Goal: Transaction & Acquisition: Purchase product/service

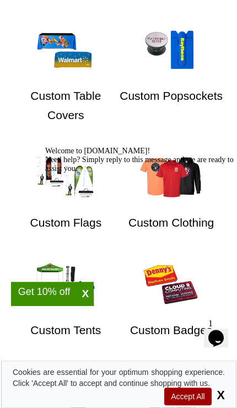
scroll to position [1250, 0]
click at [184, 189] on img at bounding box center [171, 177] width 66 height 50
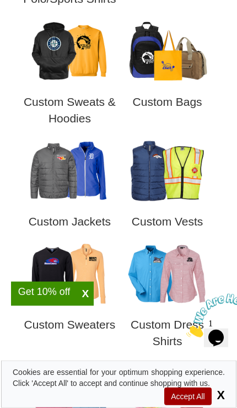
scroll to position [680, 0]
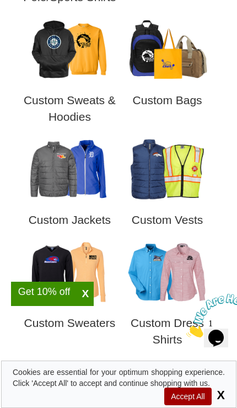
click at [184, 205] on div at bounding box center [166, 170] width 97 height 69
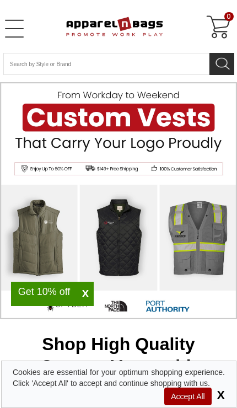
click at [185, 154] on img at bounding box center [118, 200] width 237 height 237
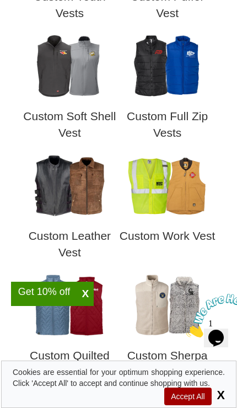
scroll to position [708, 0]
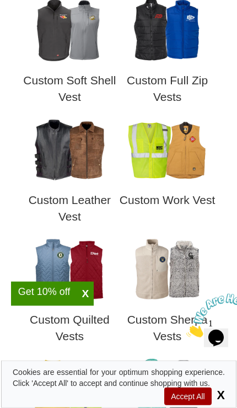
click at [167, 167] on img at bounding box center [167, 149] width 88 height 66
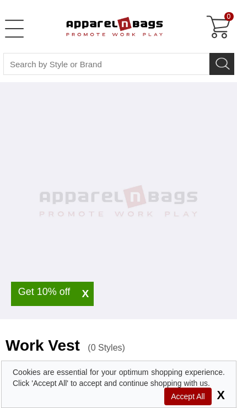
select select "48"
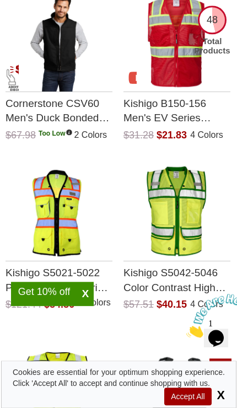
scroll to position [1873, 0]
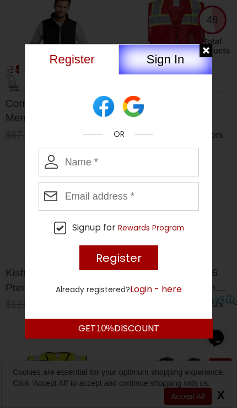
click at [206, 56] on div at bounding box center [206, 51] width 14 height 14
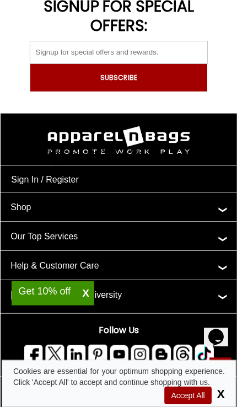
scroll to position [6271, 0]
